Goal: Task Accomplishment & Management: Use online tool/utility

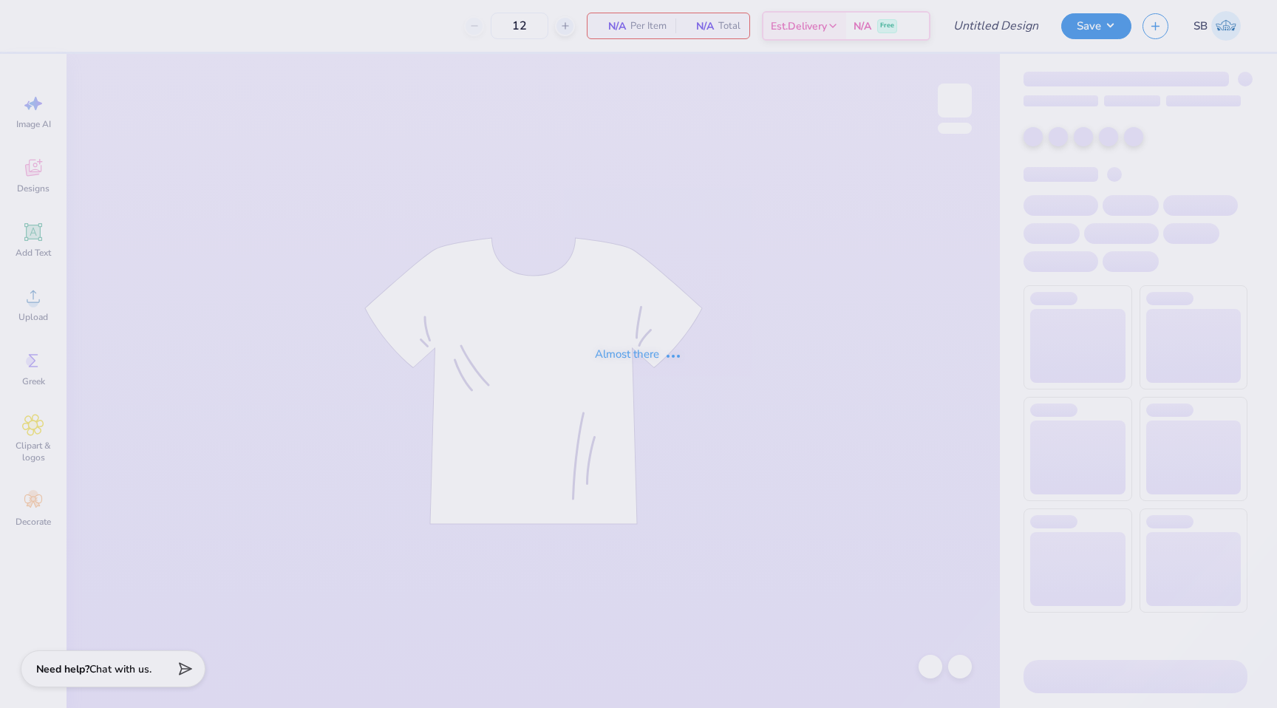
type input "AXO [PERSON_NAME]"
type input "50"
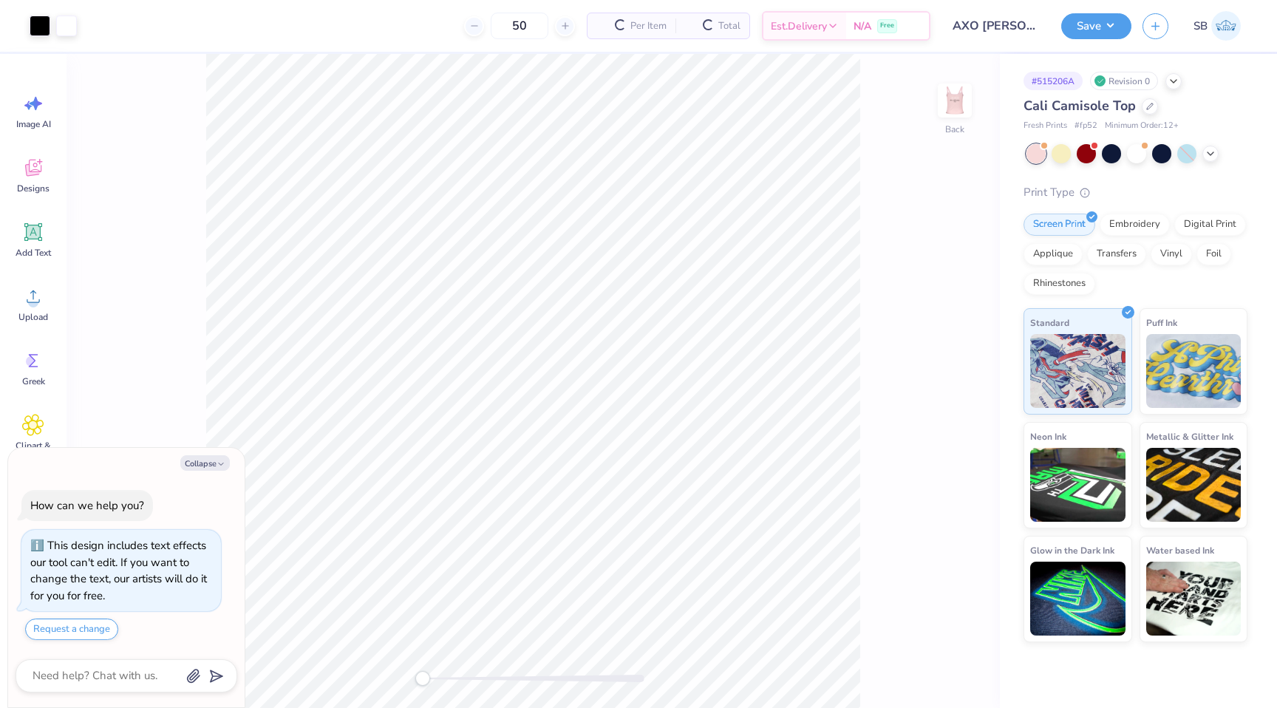
scroll to position [41, 0]
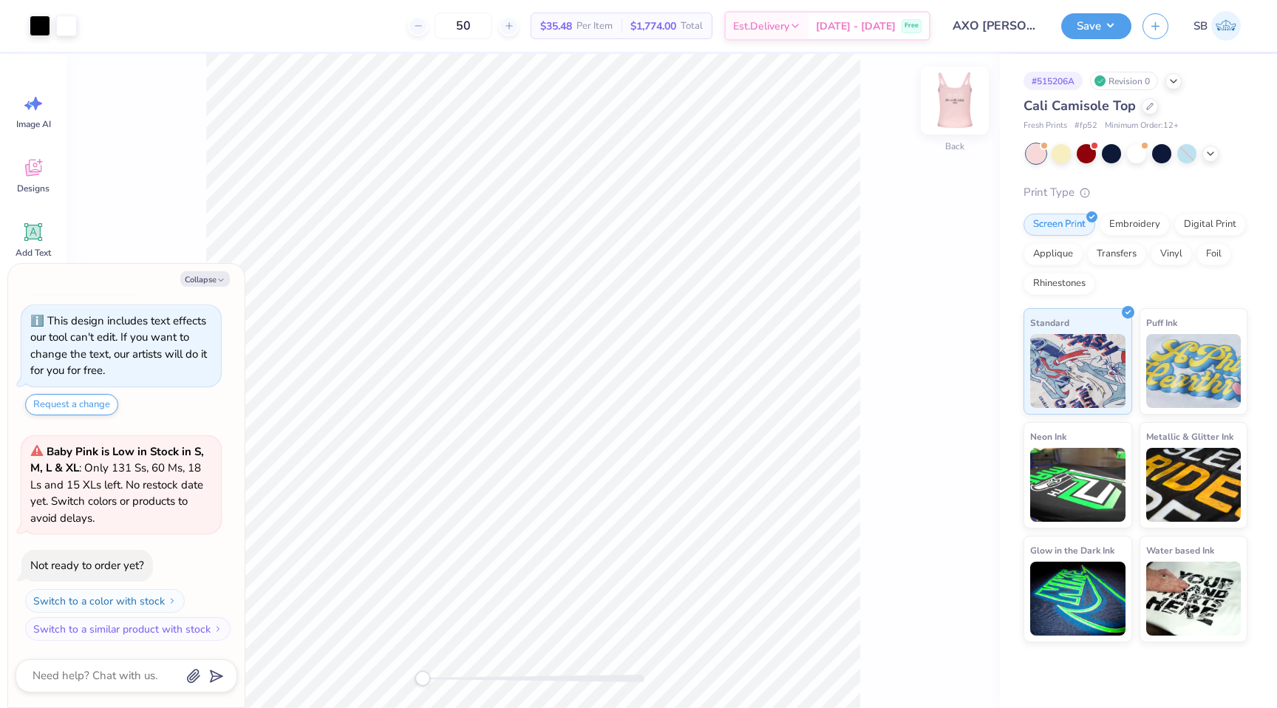
click at [939, 84] on img at bounding box center [954, 100] width 59 height 59
type textarea "x"
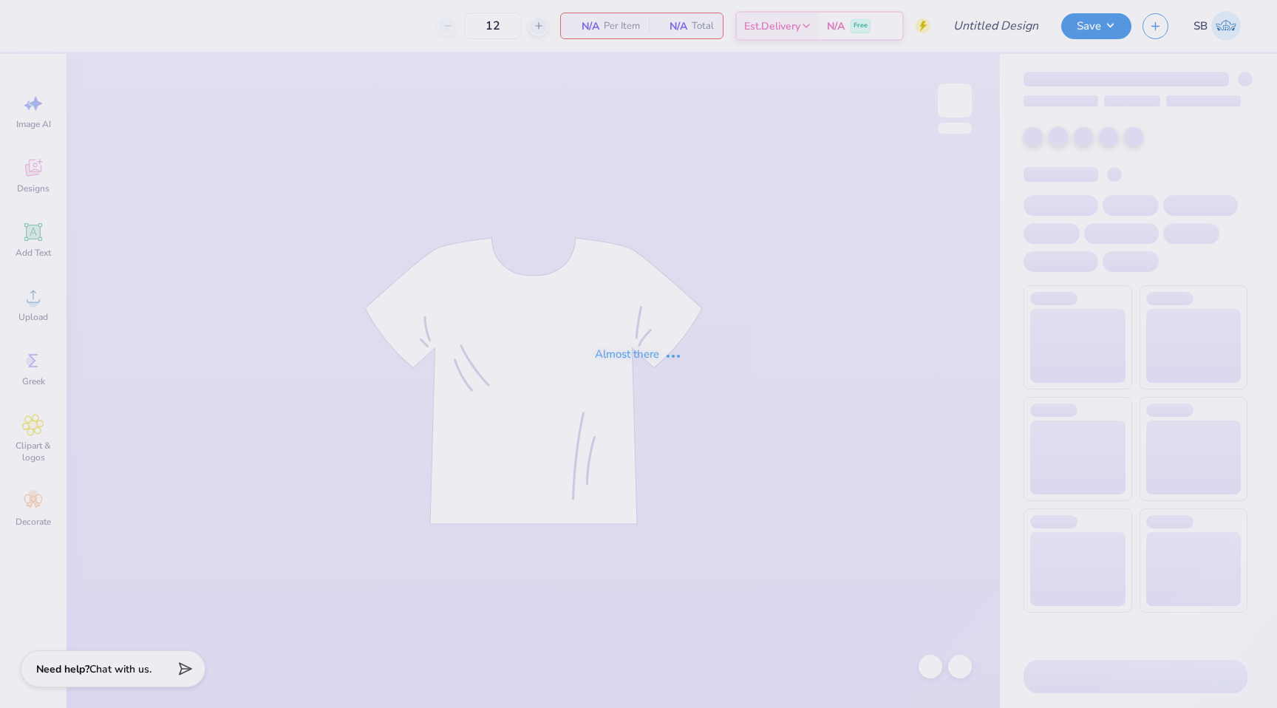
type input "AXO [PERSON_NAME]"
type input "50"
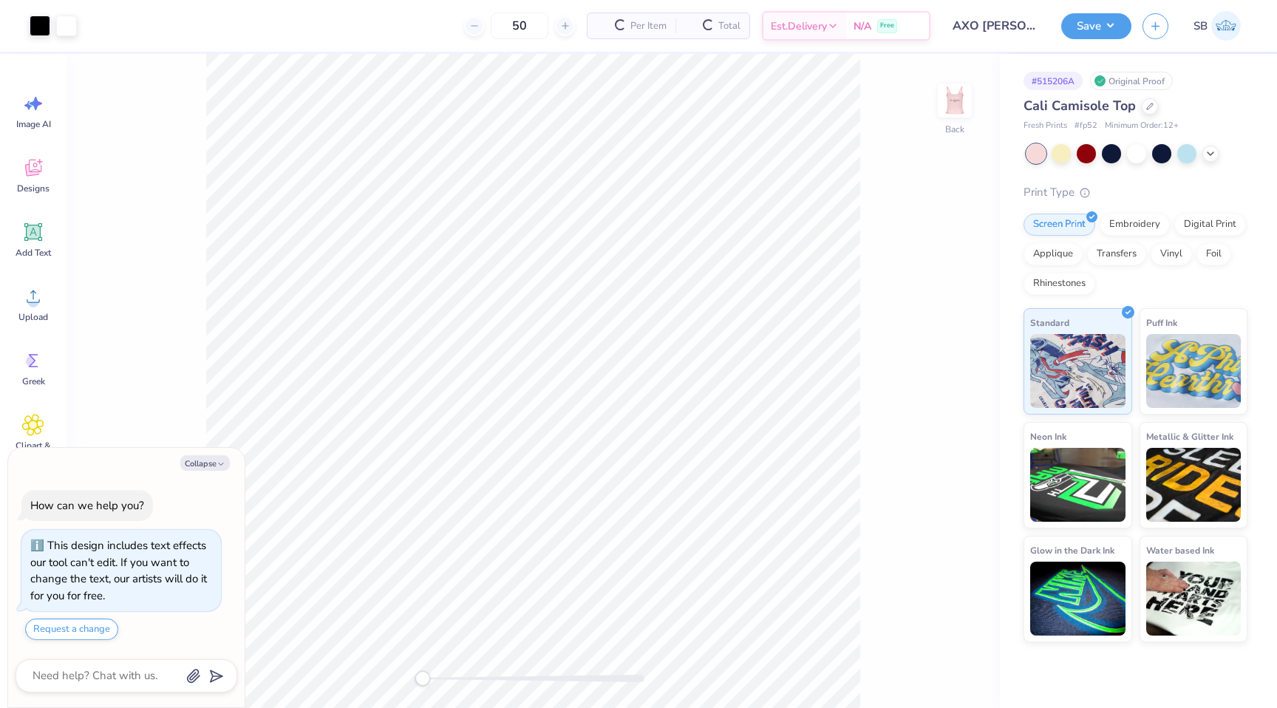
scroll to position [41, 0]
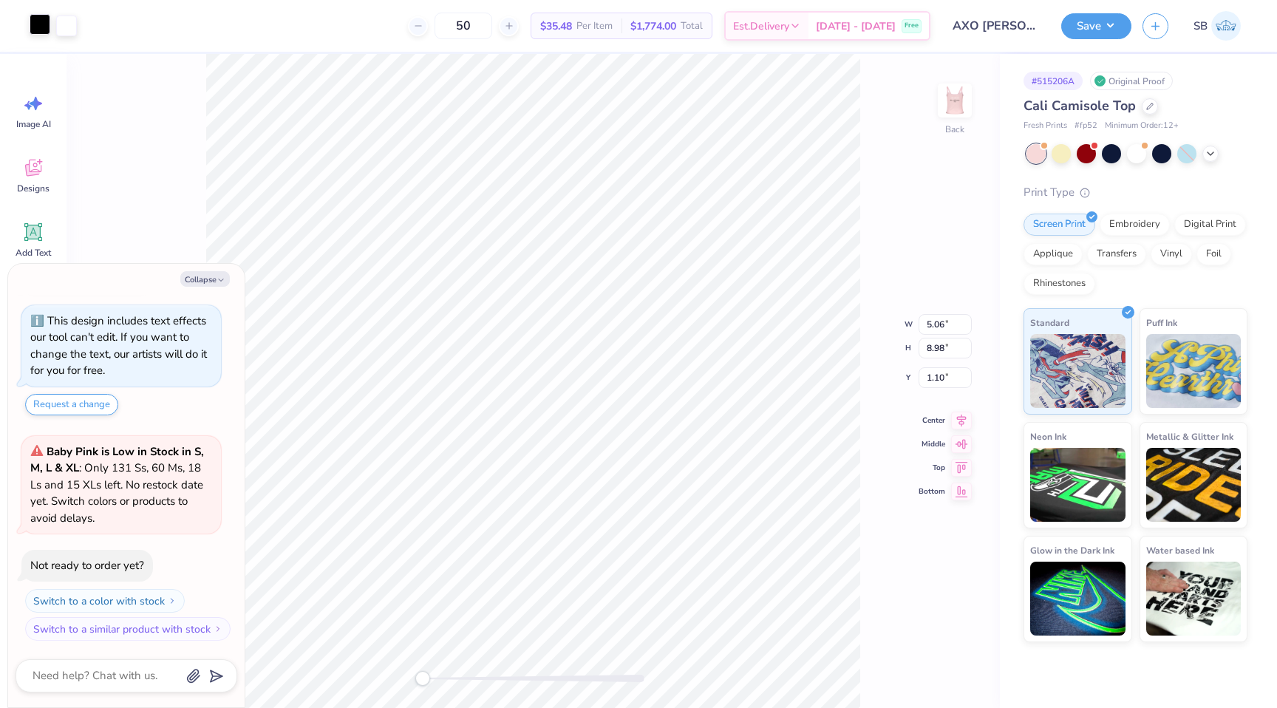
click at [38, 34] on div at bounding box center [40, 24] width 21 height 21
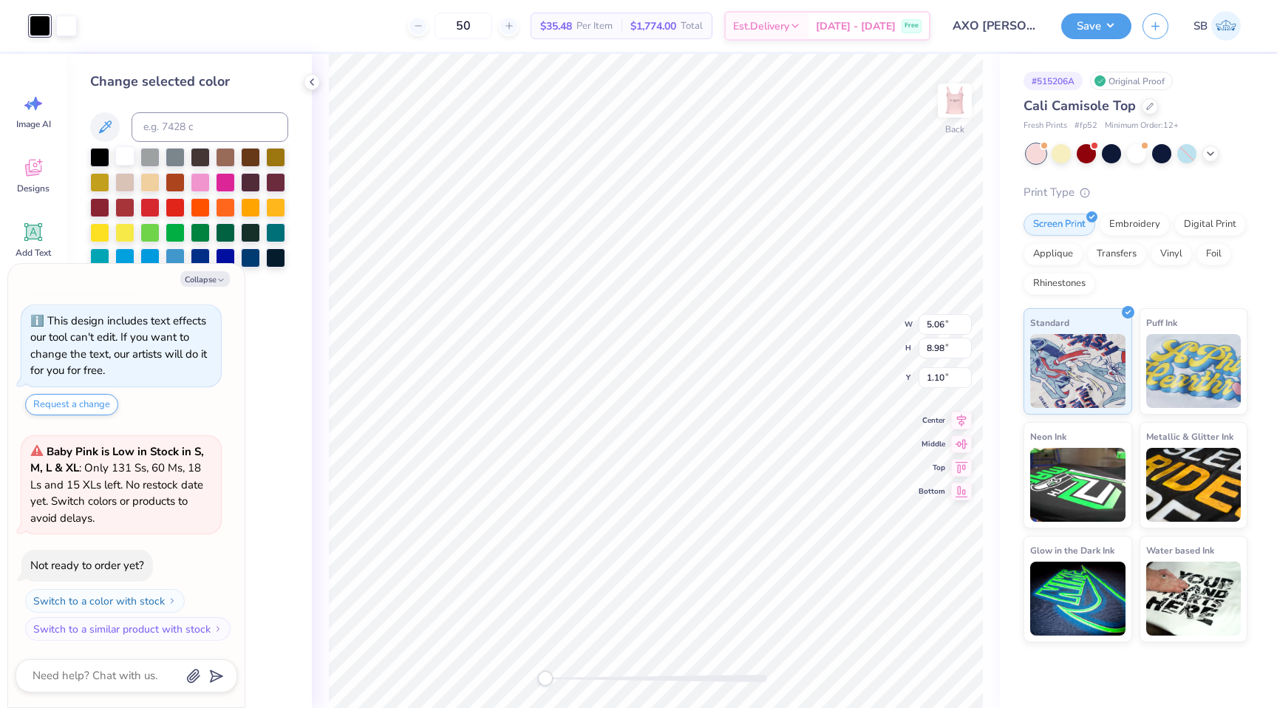
click at [123, 154] on div at bounding box center [124, 155] width 19 height 19
click at [959, 109] on img at bounding box center [954, 100] width 59 height 59
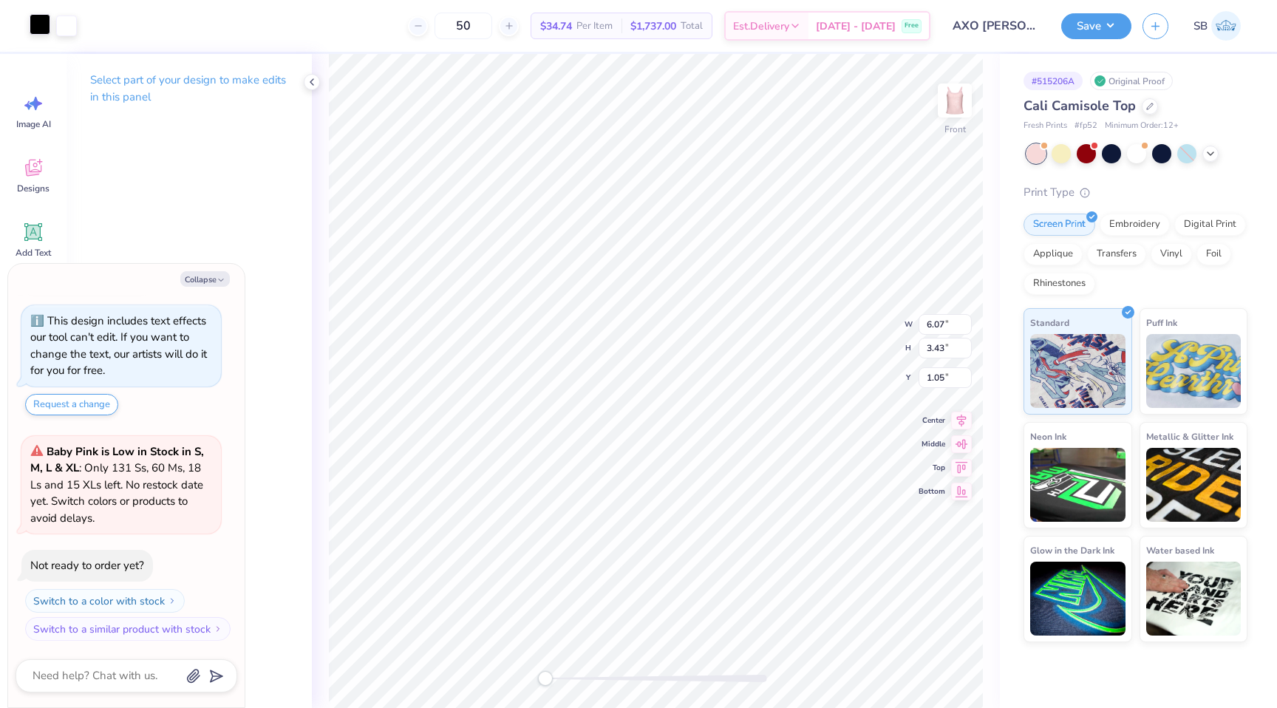
click at [47, 33] on div at bounding box center [40, 24] width 21 height 21
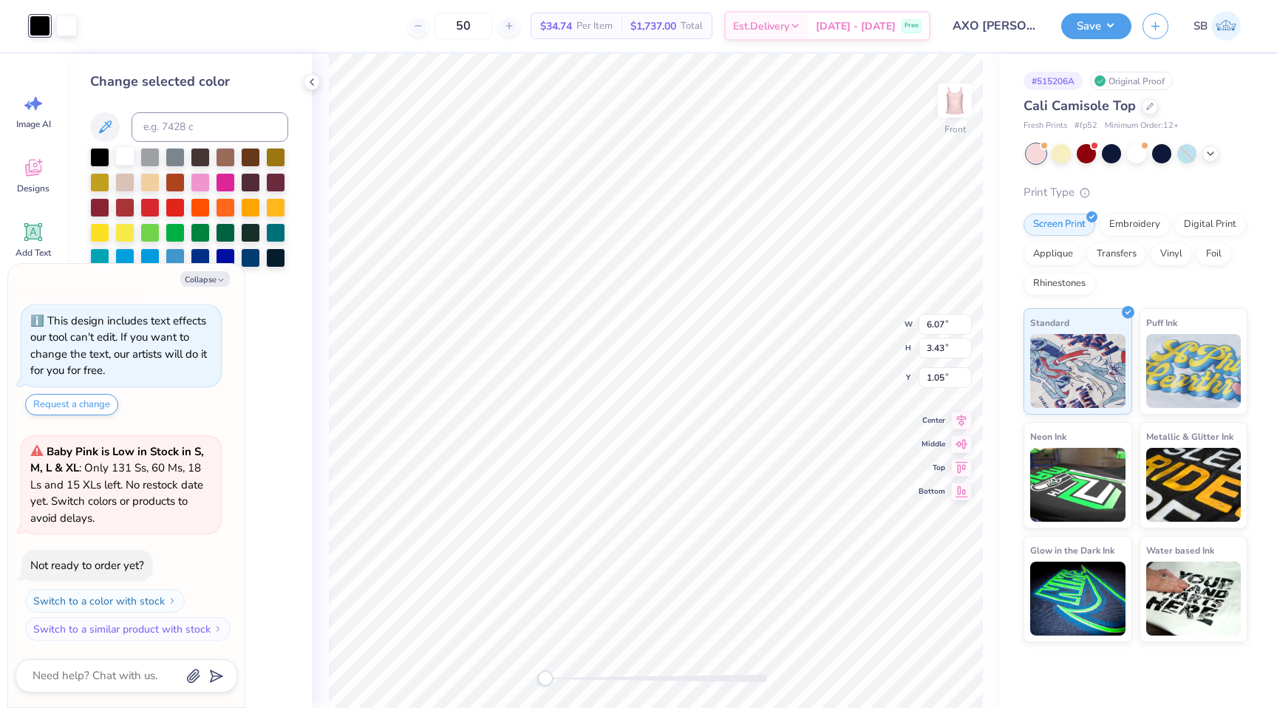
click at [129, 160] on div at bounding box center [124, 155] width 19 height 19
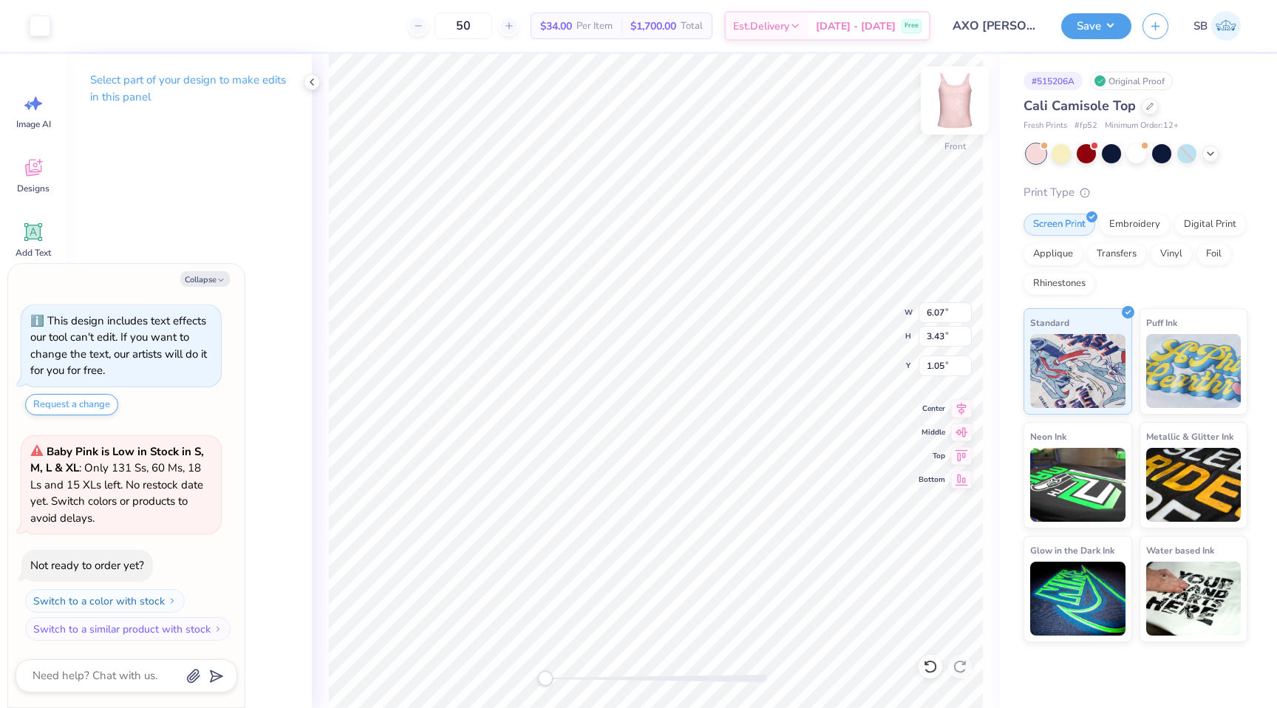
type textarea "x"
type input "3.00"
click at [946, 115] on img at bounding box center [954, 100] width 59 height 59
click at [958, 95] on img at bounding box center [954, 100] width 59 height 59
click at [958, 95] on img at bounding box center [955, 101] width 30 height 30
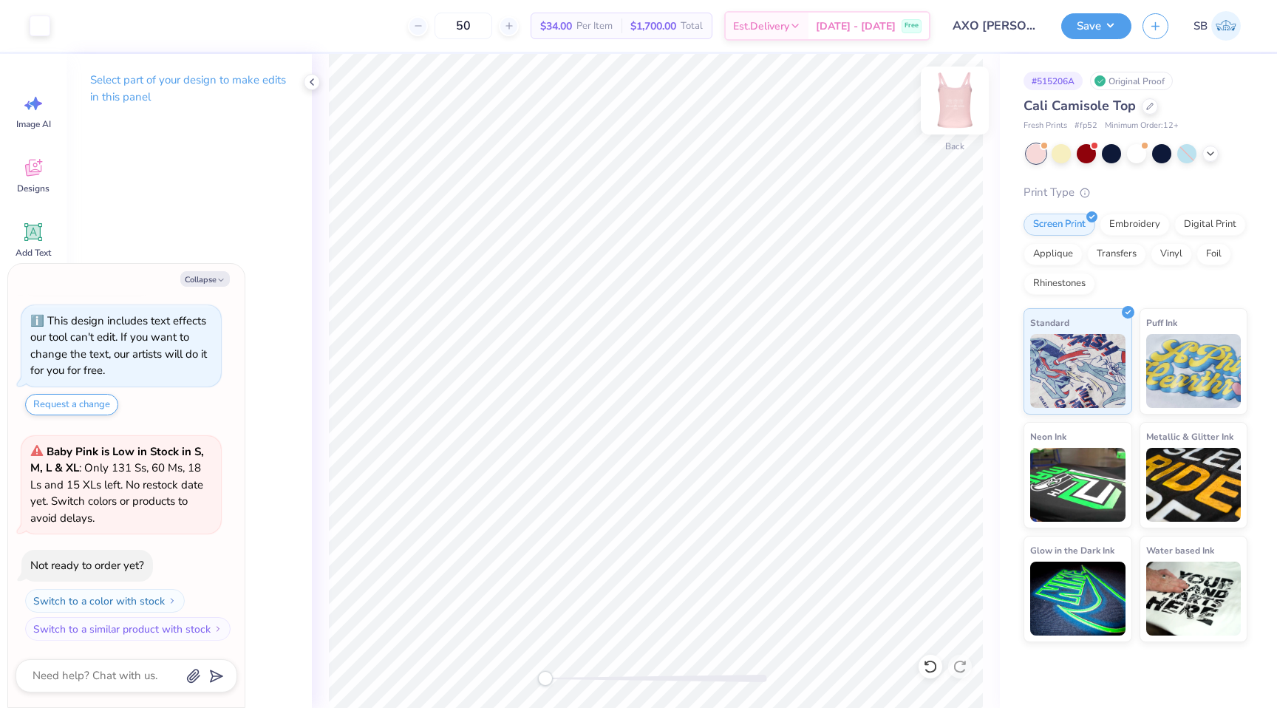
click at [958, 95] on img at bounding box center [954, 100] width 59 height 59
click at [958, 95] on img at bounding box center [955, 101] width 30 height 30
click at [958, 95] on img at bounding box center [954, 100] width 59 height 59
click at [958, 96] on img at bounding box center [954, 100] width 59 height 59
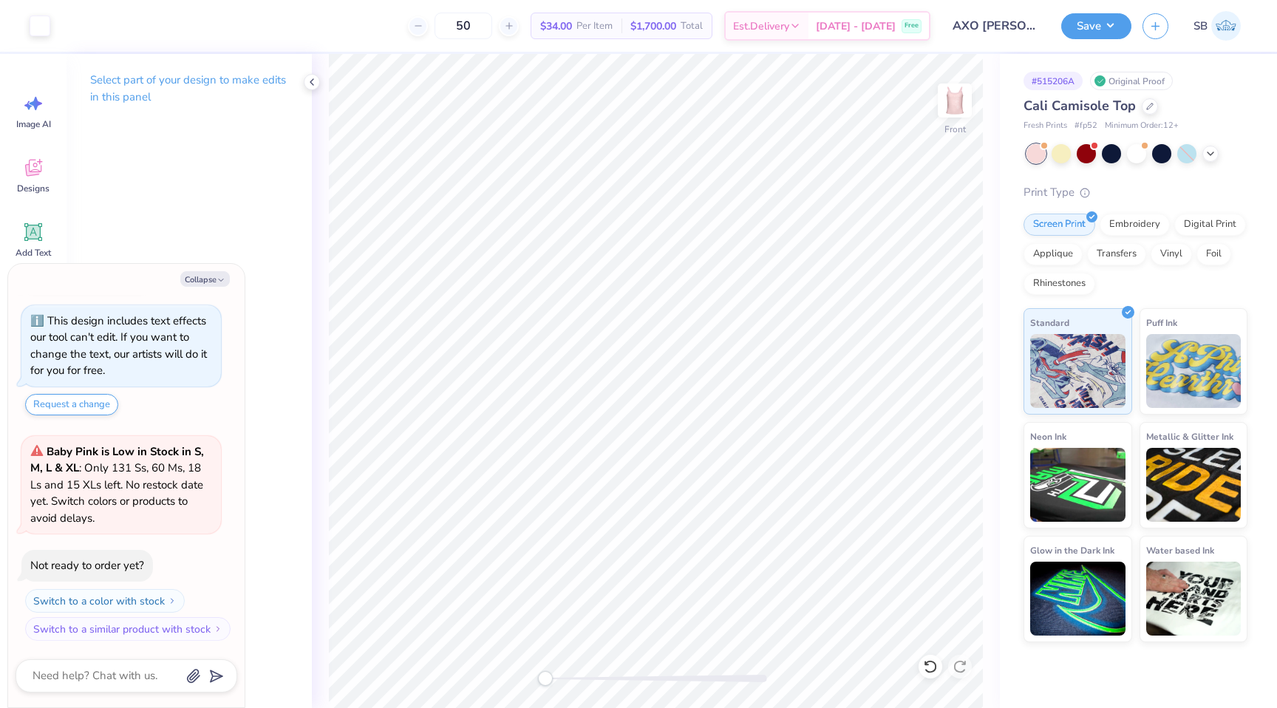
click at [958, 96] on img at bounding box center [955, 101] width 30 height 30
click at [1091, 24] on button "Save" at bounding box center [1096, 24] width 70 height 26
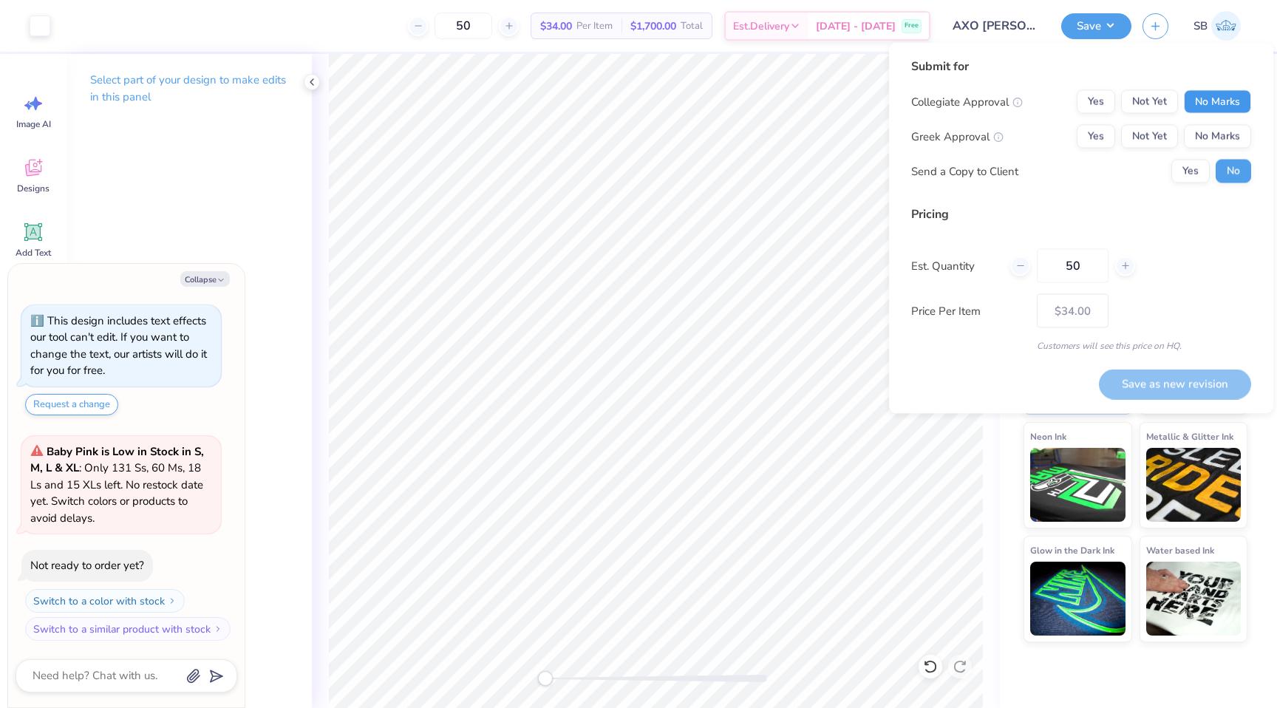
click at [1207, 111] on button "No Marks" at bounding box center [1217, 102] width 67 height 24
click at [1097, 129] on button "Yes" at bounding box center [1095, 137] width 38 height 24
click at [1158, 140] on button "Not Yet" at bounding box center [1149, 137] width 57 height 24
click at [1211, 386] on button "Save as new revision" at bounding box center [1175, 384] width 152 height 30
type textarea "x"
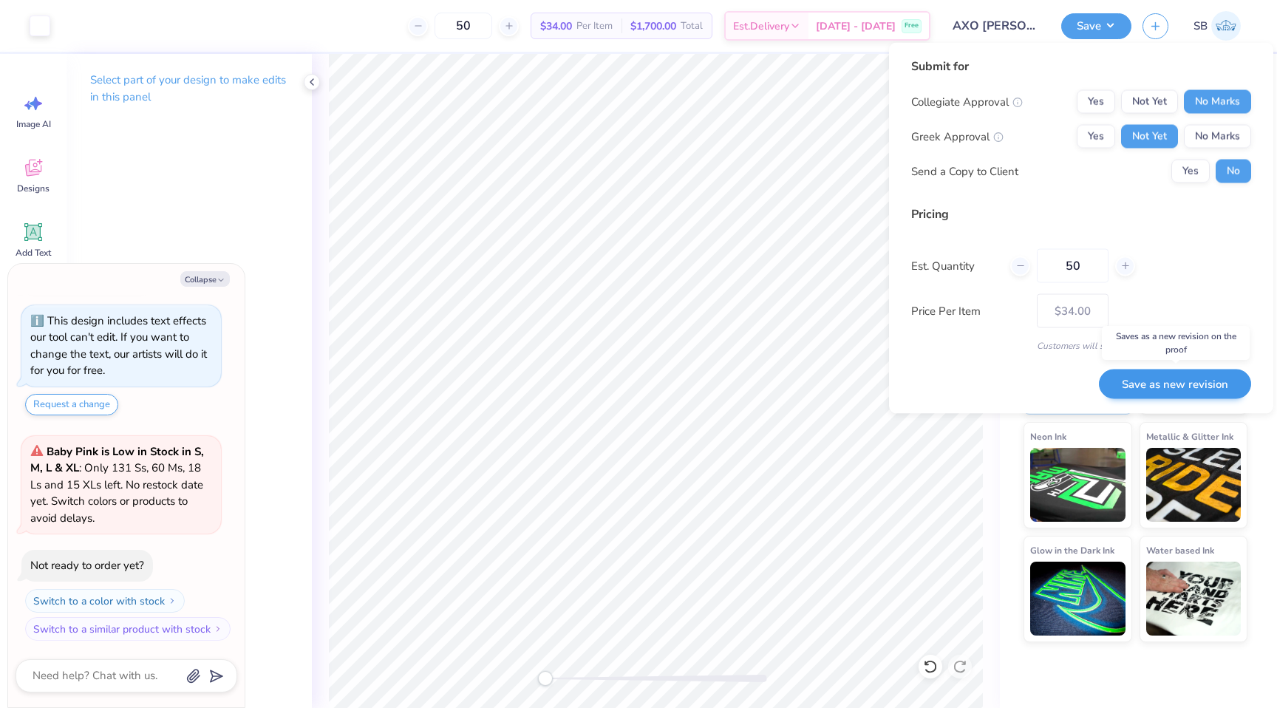
type input "– –"
type textarea "x"
type input "$34.00"
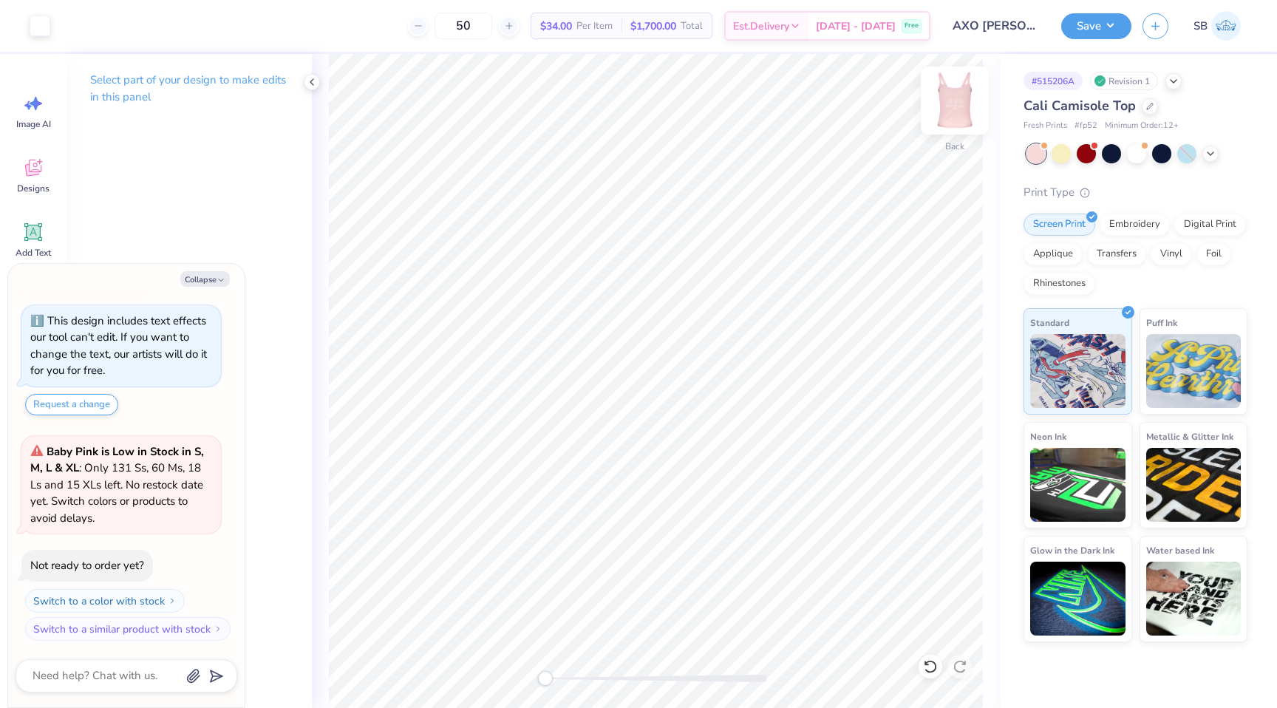
click at [961, 92] on img at bounding box center [954, 100] width 59 height 59
click at [1104, 21] on button "Save" at bounding box center [1096, 24] width 70 height 26
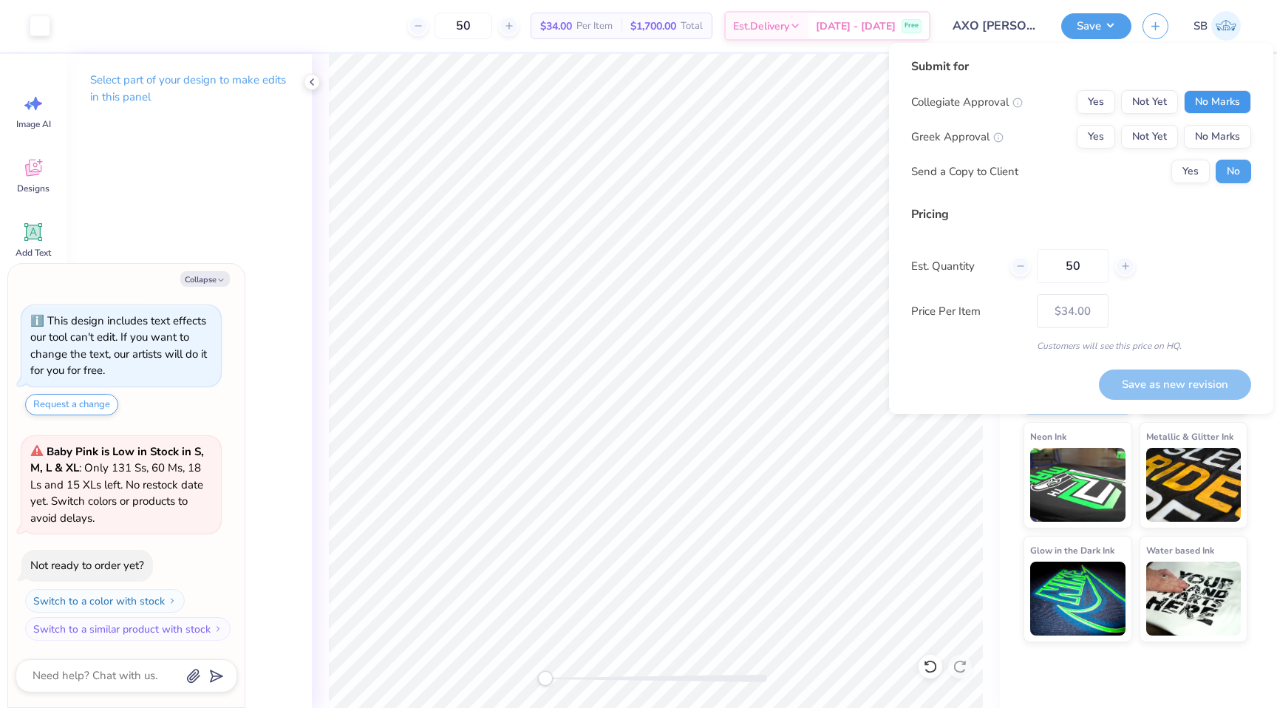
click at [1193, 109] on button "No Marks" at bounding box center [1217, 102] width 67 height 24
click at [1104, 133] on button "Yes" at bounding box center [1095, 137] width 38 height 24
click at [1147, 389] on button "Save as new revision" at bounding box center [1175, 384] width 152 height 30
type textarea "x"
type input "– –"
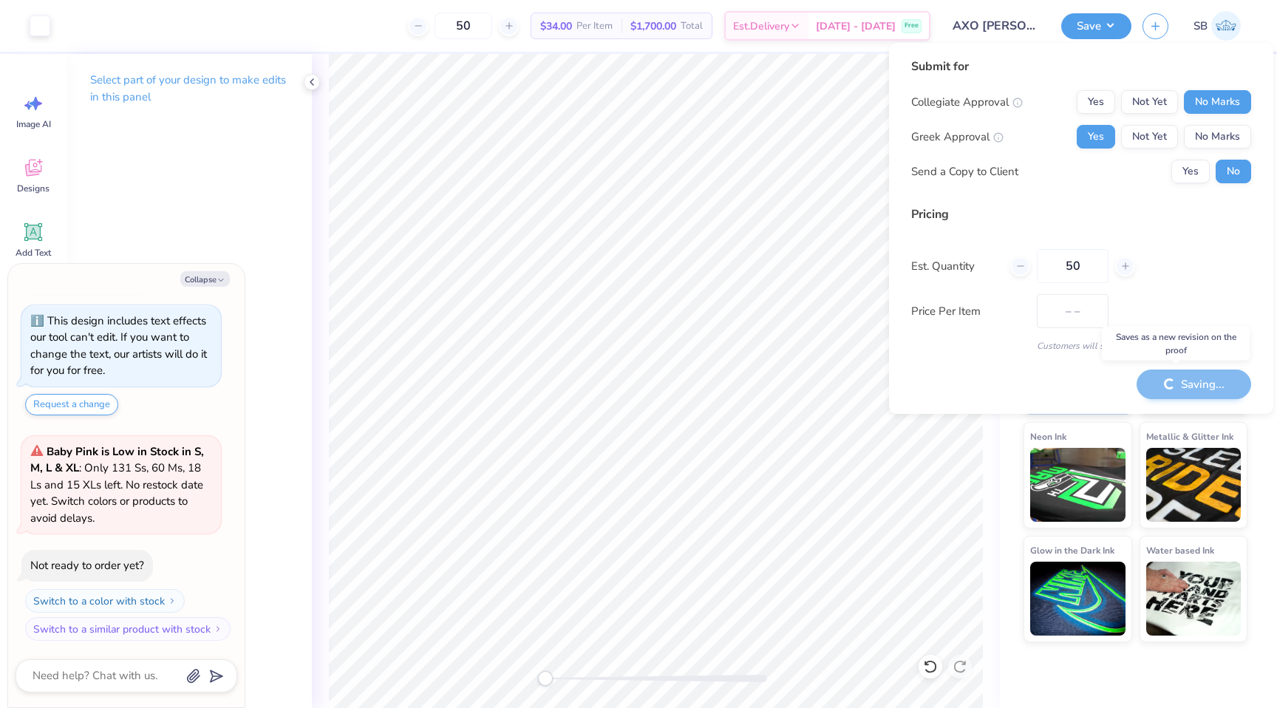
type textarea "x"
type input "$34.00"
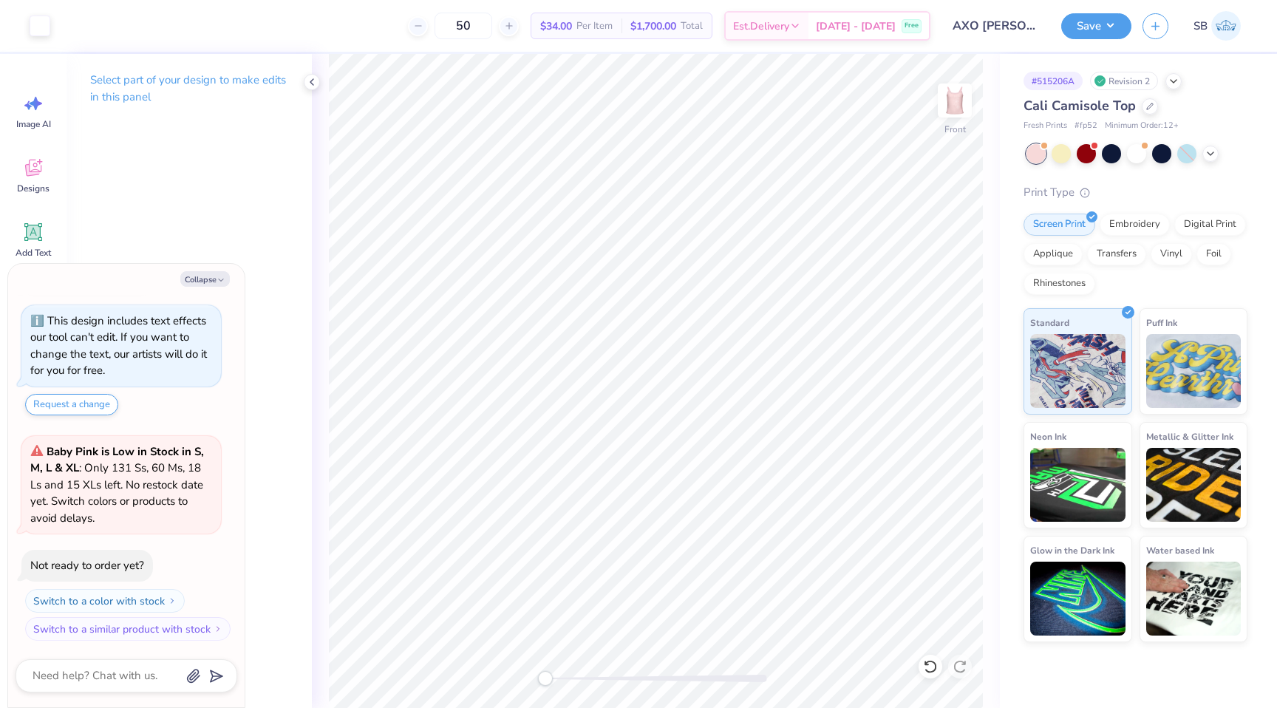
type textarea "x"
